Goal: Information Seeking & Learning: Learn about a topic

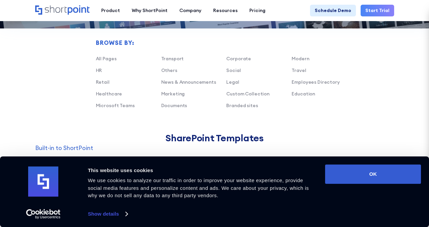
scroll to position [398, 0]
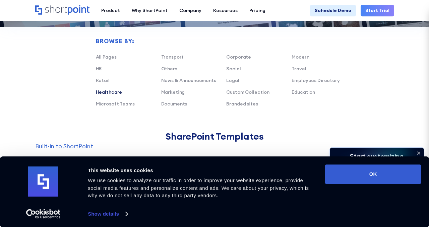
click at [118, 94] on link "Healthcare" at bounding box center [109, 92] width 26 height 6
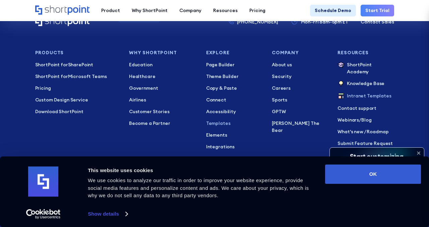
scroll to position [1576, 0]
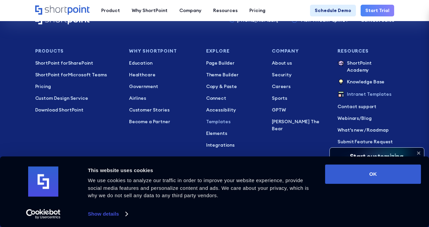
click at [223, 121] on p "Templates" at bounding box center [234, 121] width 56 height 7
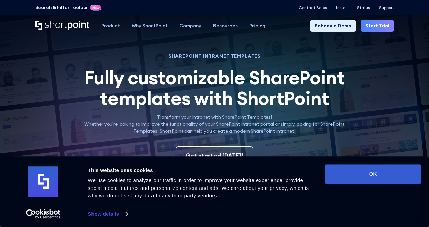
scroll to position [5, 0]
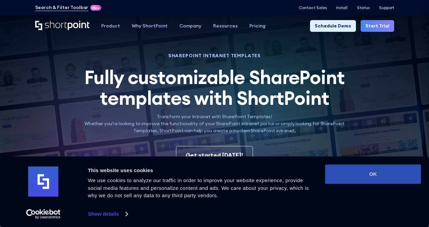
click at [348, 167] on button "OK" at bounding box center [373, 174] width 96 height 19
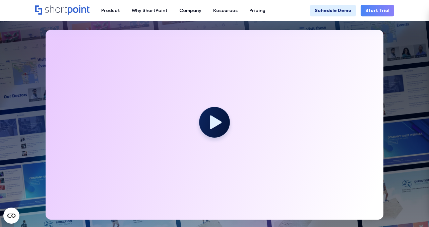
scroll to position [177, 0]
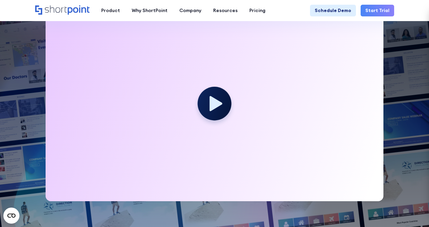
click at [208, 107] on circle at bounding box center [215, 103] width 34 height 34
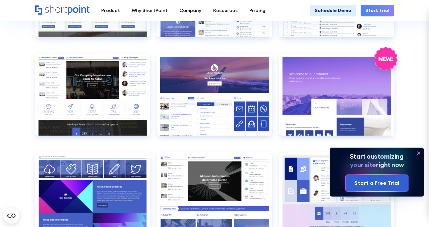
scroll to position [708, 0]
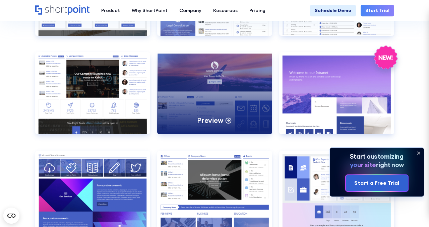
click at [245, 110] on div "Preview" at bounding box center [214, 93] width 115 height 82
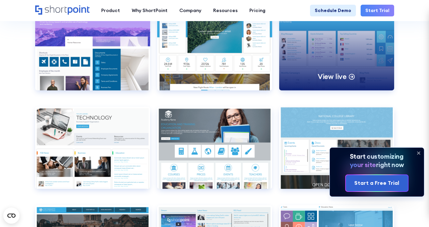
scroll to position [2183, 0]
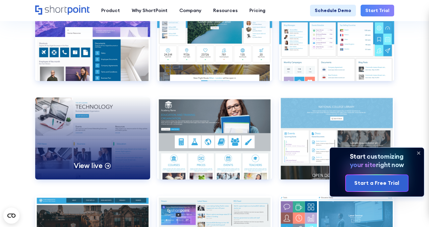
click at [109, 132] on div "View live" at bounding box center [92, 139] width 115 height 82
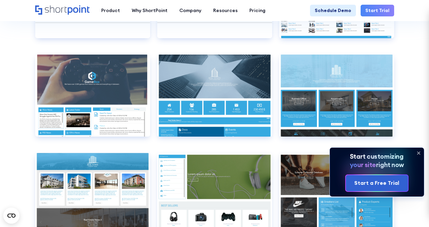
scroll to position [3407, 0]
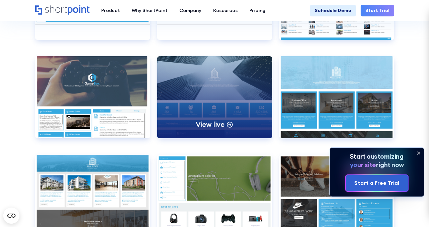
click at [191, 86] on div "View live" at bounding box center [214, 97] width 115 height 82
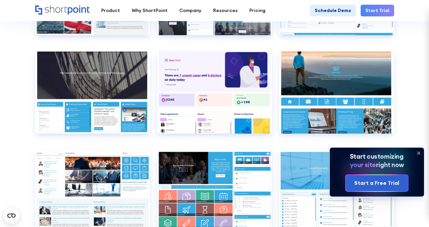
scroll to position [2193, 0]
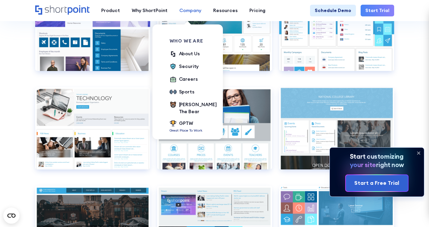
click at [195, 14] on link "Company" at bounding box center [191, 11] width 34 height 12
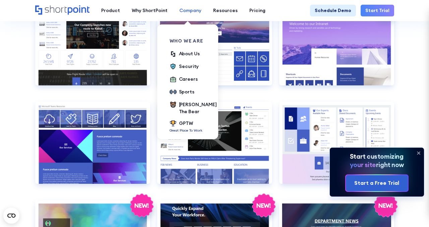
scroll to position [748, 0]
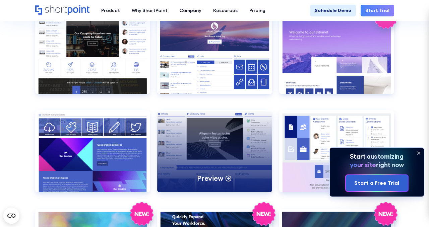
click at [241, 127] on div "Preview" at bounding box center [214, 151] width 115 height 82
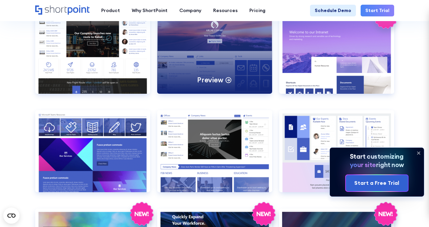
click at [240, 46] on div "Preview" at bounding box center [214, 53] width 115 height 82
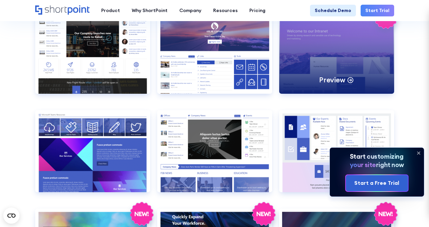
click at [338, 48] on div "Preview" at bounding box center [336, 53] width 115 height 82
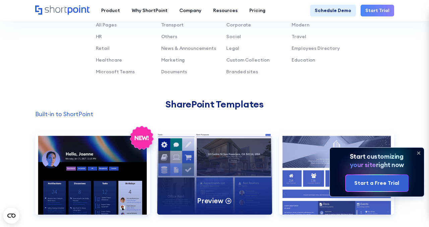
scroll to position [430, 0]
